Goal: Book appointment/travel/reservation

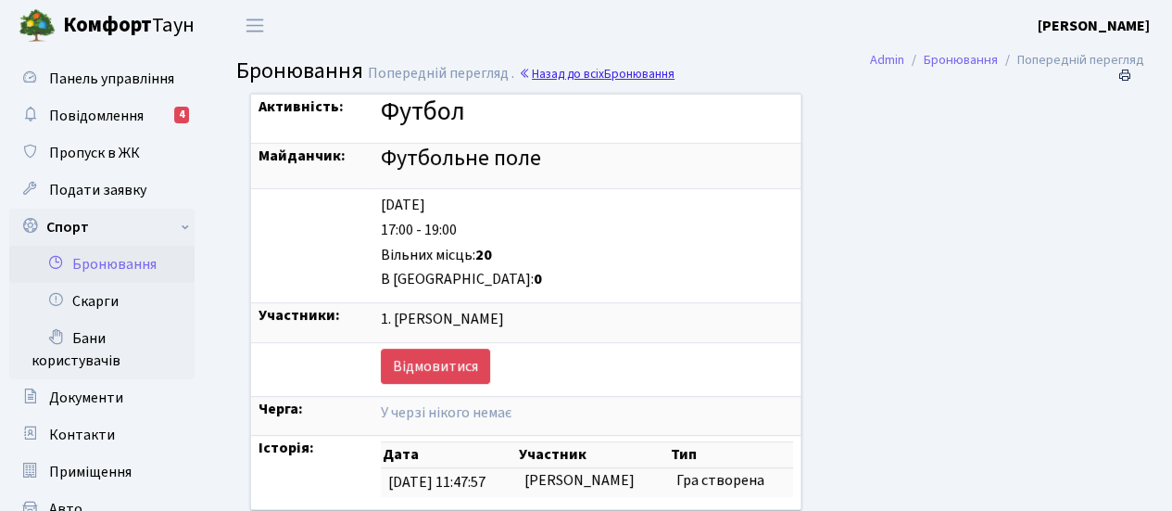
click at [578, 71] on link "Назад до всіх Бронювання" at bounding box center [597, 74] width 156 height 18
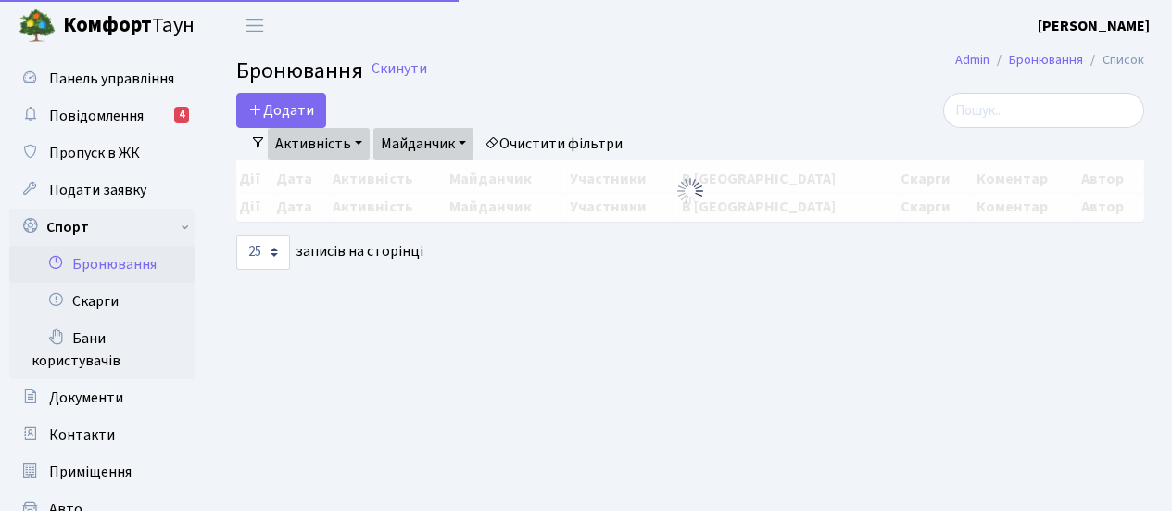
select select "25"
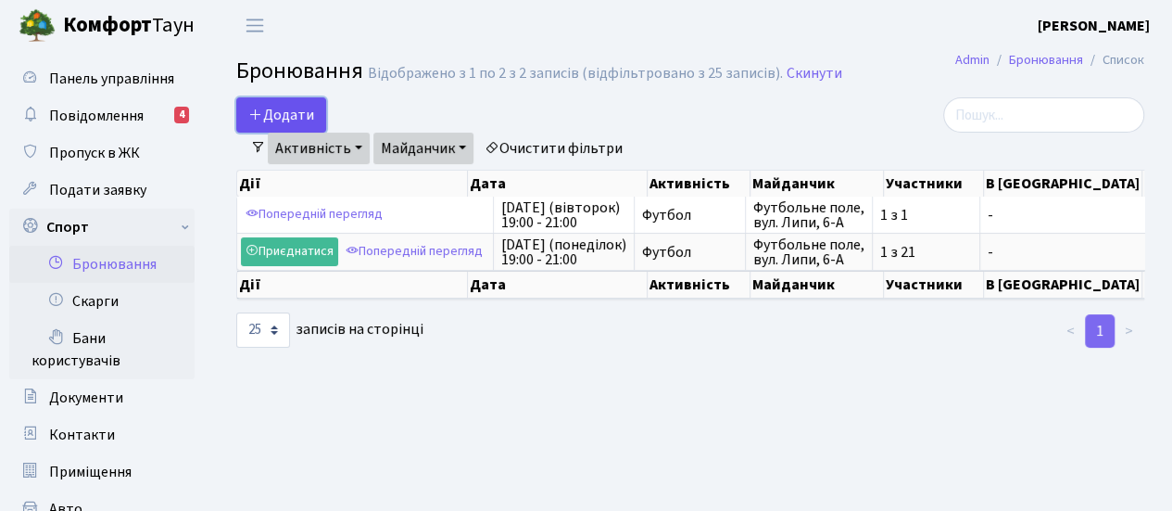
click at [251, 119] on icon "button" at bounding box center [255, 114] width 15 height 15
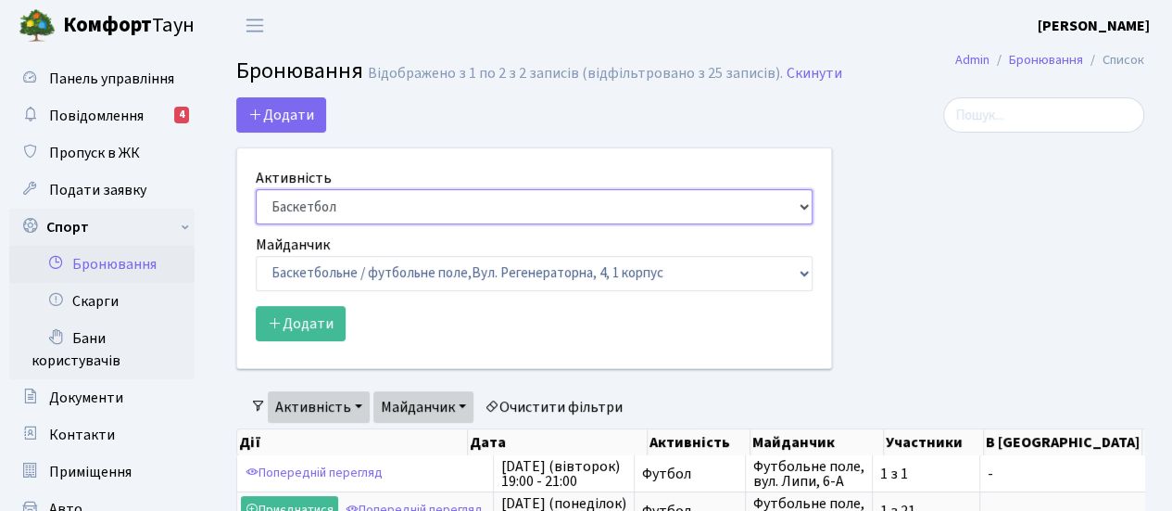
click at [800, 205] on select "Баскетбол Волейбол Йога Катання на роликах Настільний теніс Теніс Футбол Фітнес" at bounding box center [534, 206] width 557 height 35
select select "2"
click at [256, 189] on select "Баскетбол Волейбол Йога Катання на роликах Настільний теніс Теніс Футбол Фітнес" at bounding box center [534, 206] width 557 height 35
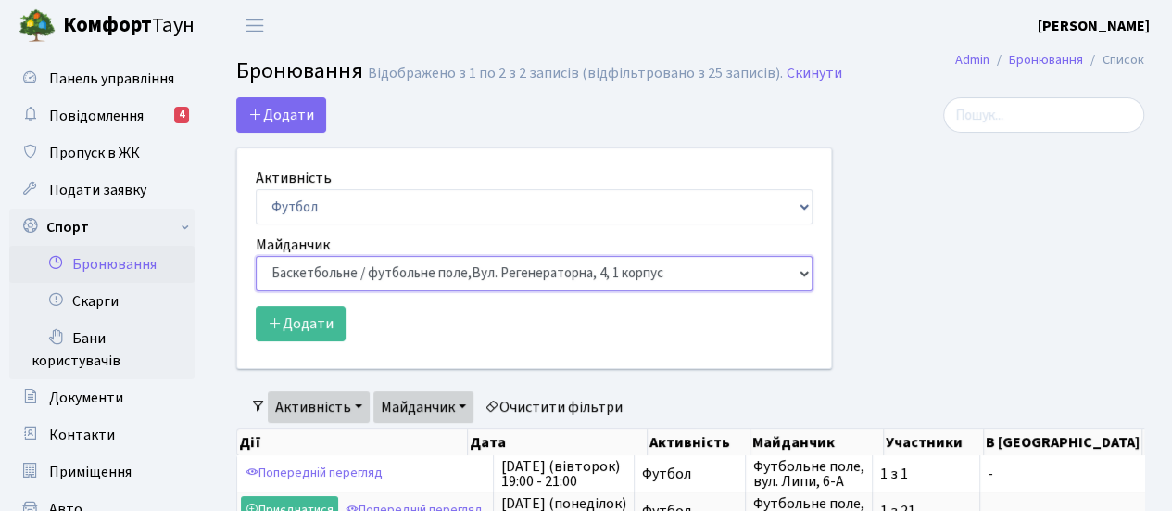
click at [799, 272] on select "Баскетбольне / футбольне поле, Вул. Регенераторна, 4, 1 корпус Баскетбольне пол…" at bounding box center [534, 273] width 557 height 35
select select "10"
click at [256, 256] on select "Баскетбольне / футбольне поле, Вул. Регенераторна, 4, 1 корпус Баскетбольне пол…" at bounding box center [534, 273] width 557 height 35
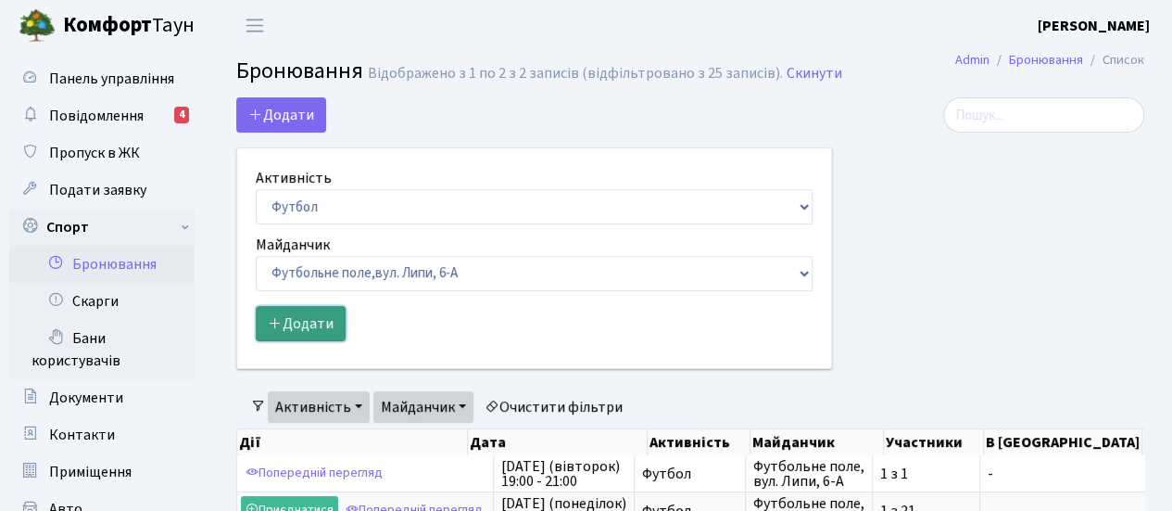
click at [324, 314] on button "Додати" at bounding box center [301, 323] width 90 height 35
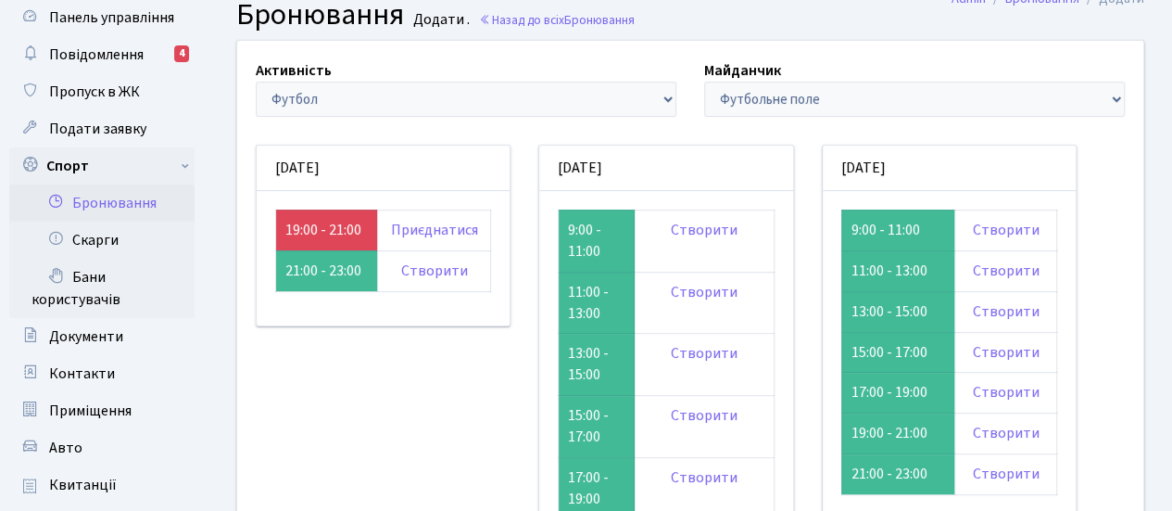
scroll to position [123, 0]
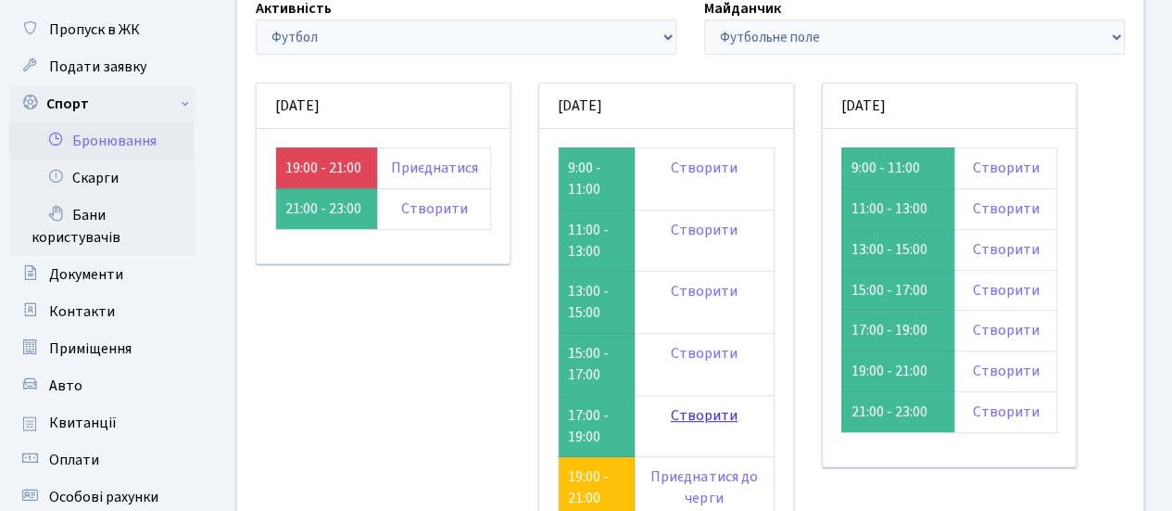
click at [696, 423] on link "Створити" at bounding box center [704, 415] width 67 height 20
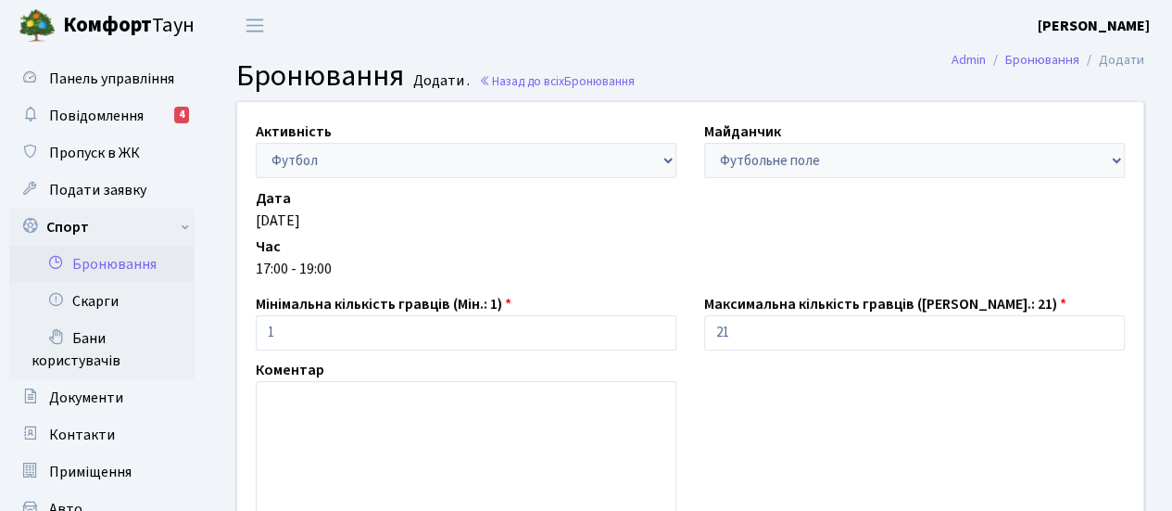
scroll to position [247, 0]
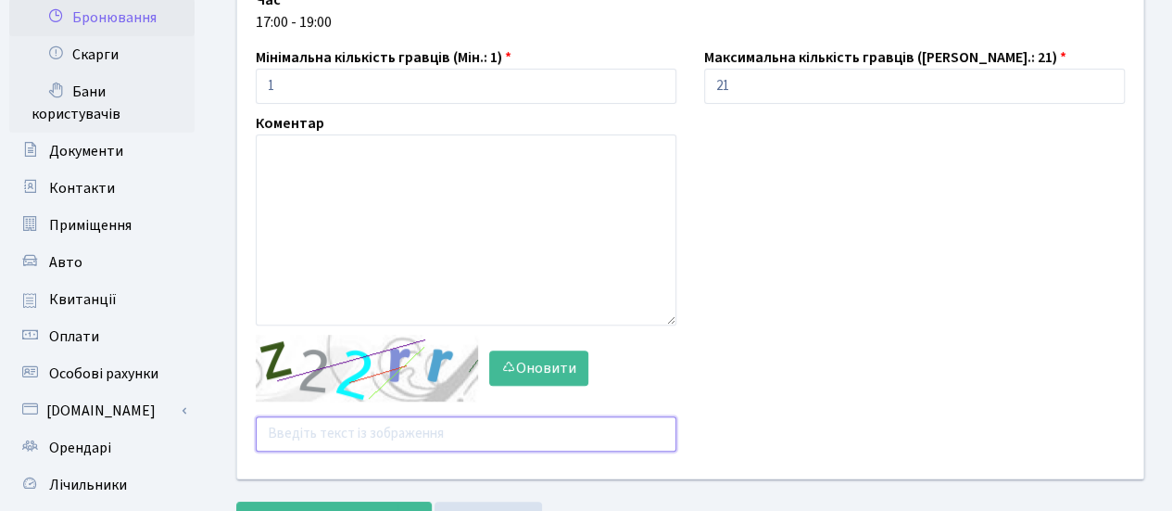
click at [367, 431] on input "text" at bounding box center [466, 433] width 421 height 35
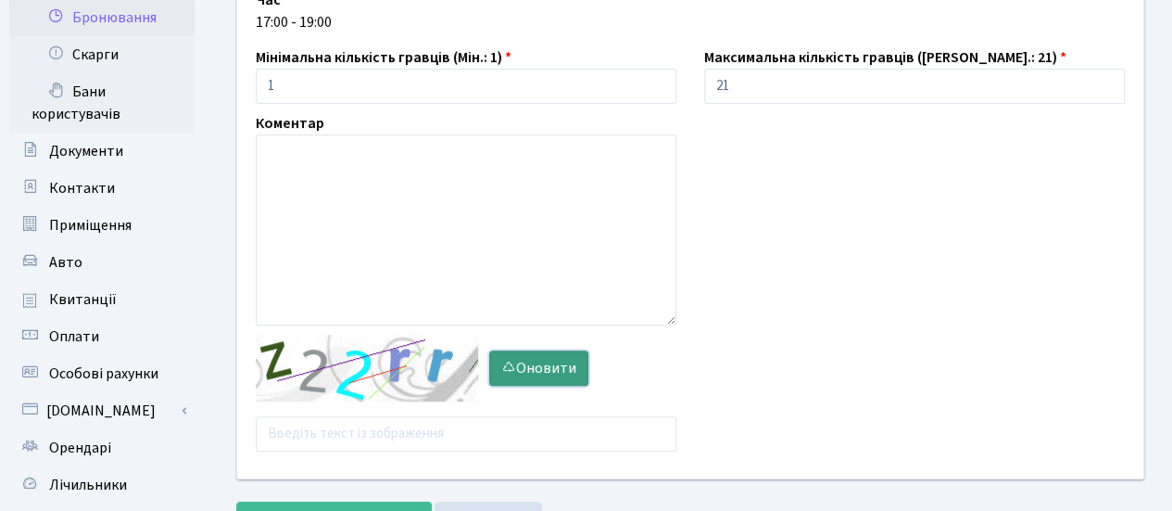
click at [514, 362] on icon "button" at bounding box center [508, 367] width 15 height 15
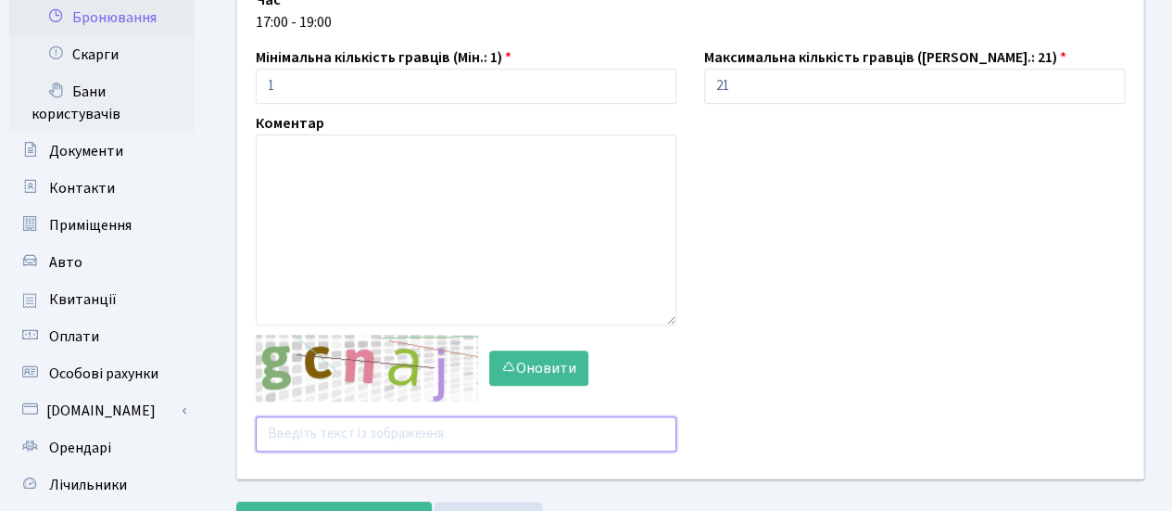
click at [379, 427] on input "text" at bounding box center [466, 433] width 421 height 35
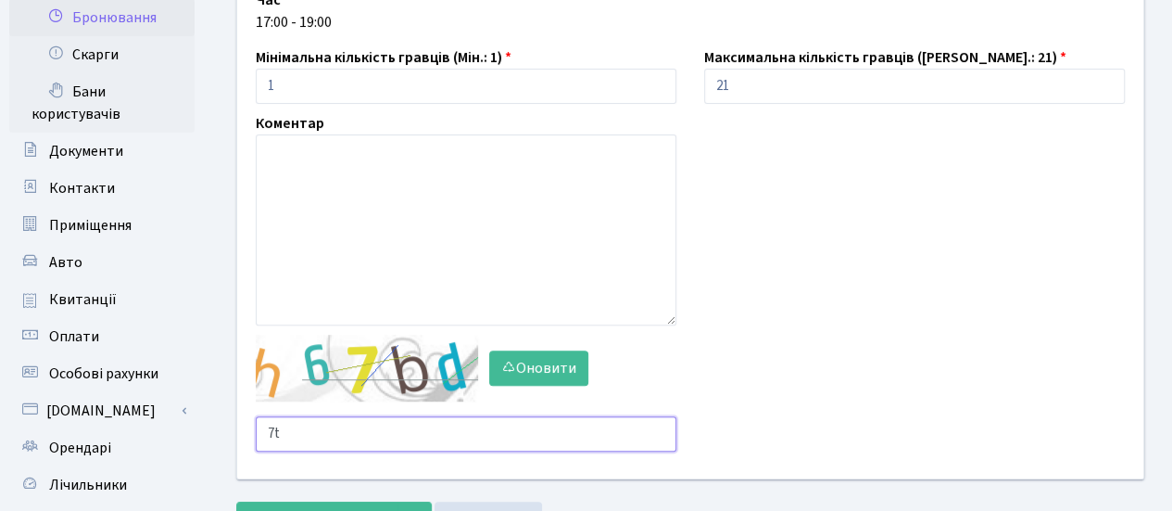
type input "7"
type input "tfzd8"
click at [236, 501] on button "Зберегти і вийти" at bounding box center [316, 518] width 161 height 35
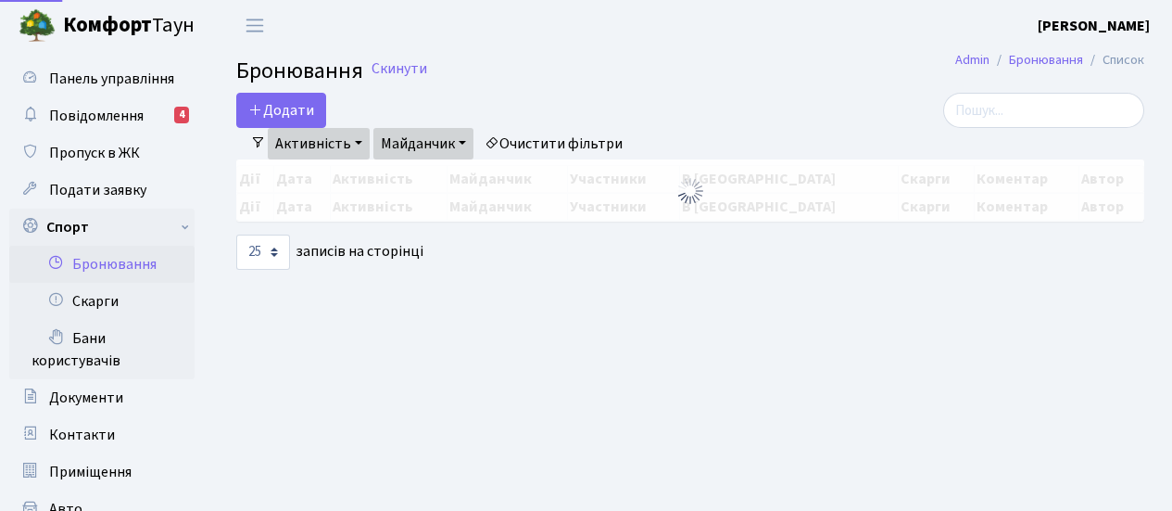
select select "25"
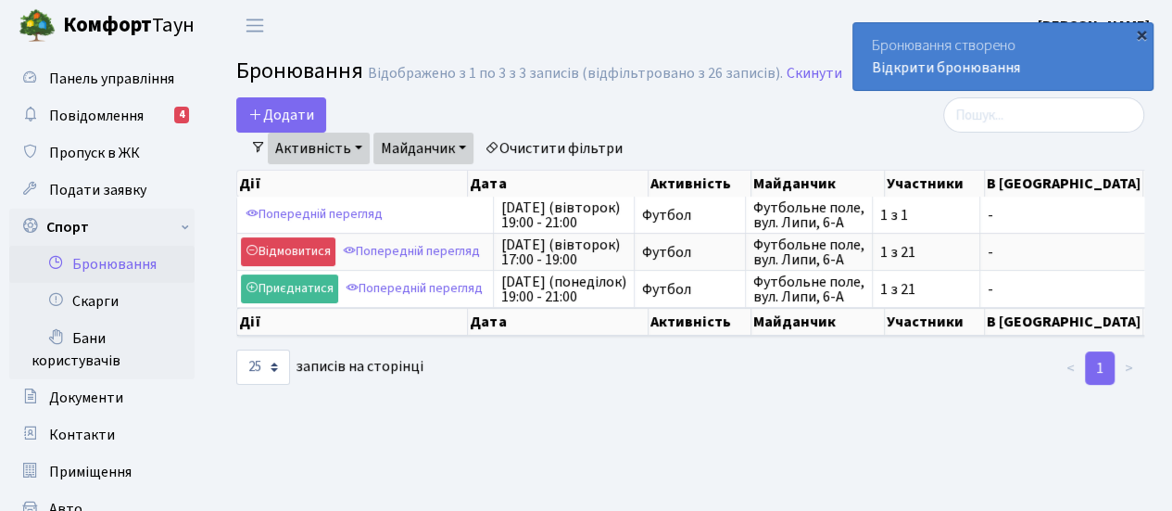
click at [1144, 33] on div "×" at bounding box center [1141, 34] width 19 height 19
